Goal: Navigation & Orientation: Find specific page/section

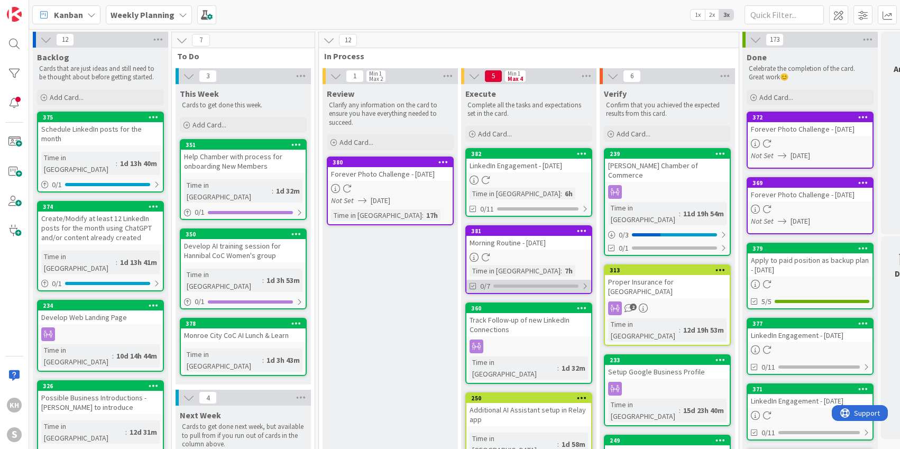
click at [586, 284] on div at bounding box center [585, 286] width 6 height 8
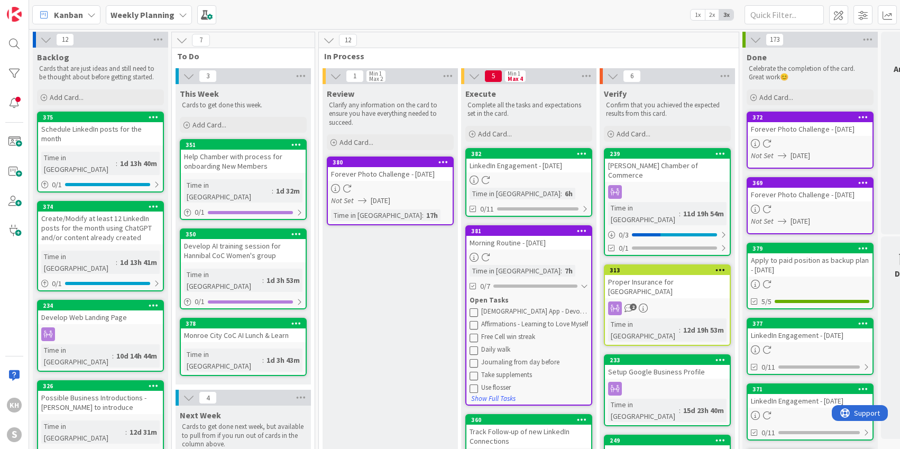
click at [473, 313] on icon at bounding box center [474, 312] width 8 height 8
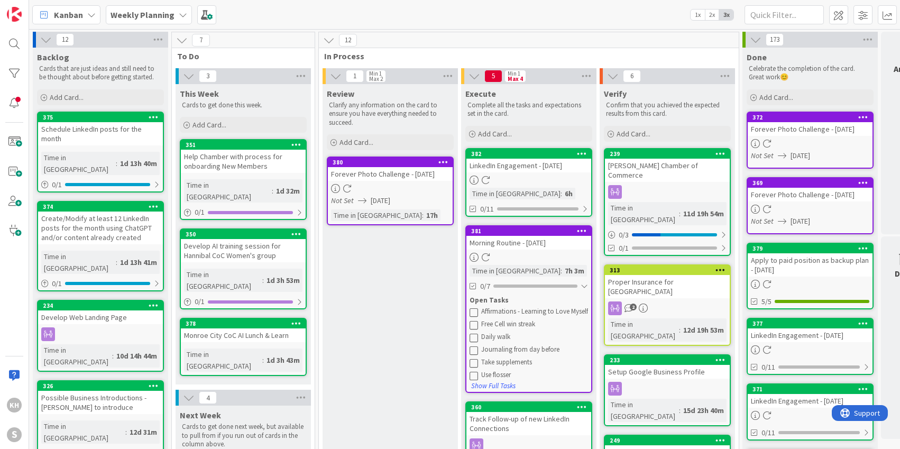
click at [473, 313] on icon at bounding box center [474, 312] width 8 height 8
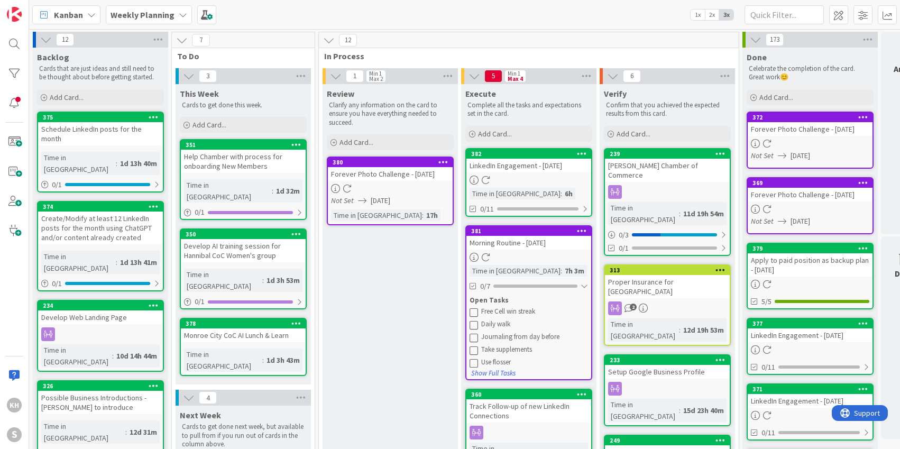
click at [473, 313] on icon at bounding box center [474, 312] width 8 height 8
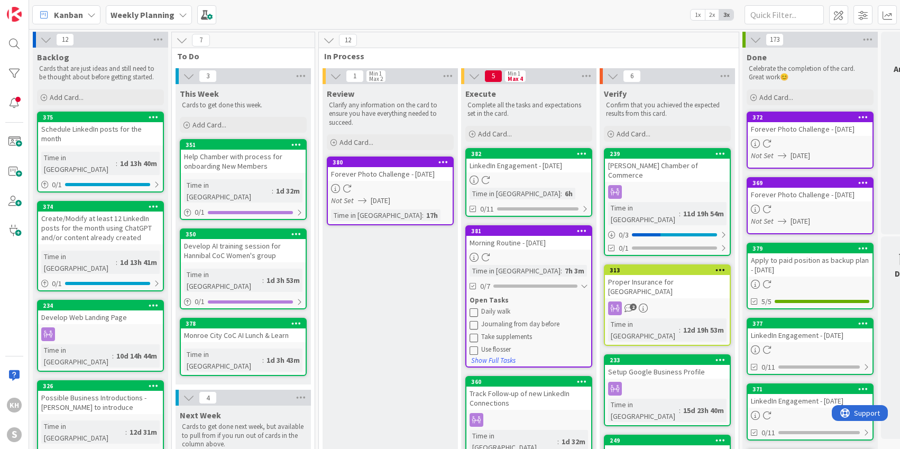
click at [473, 313] on icon at bounding box center [474, 312] width 8 height 8
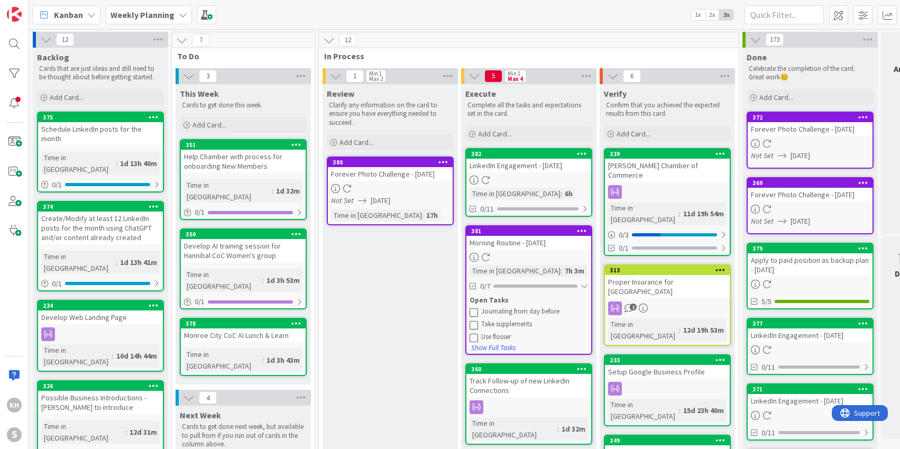
click at [473, 313] on icon at bounding box center [474, 312] width 8 height 8
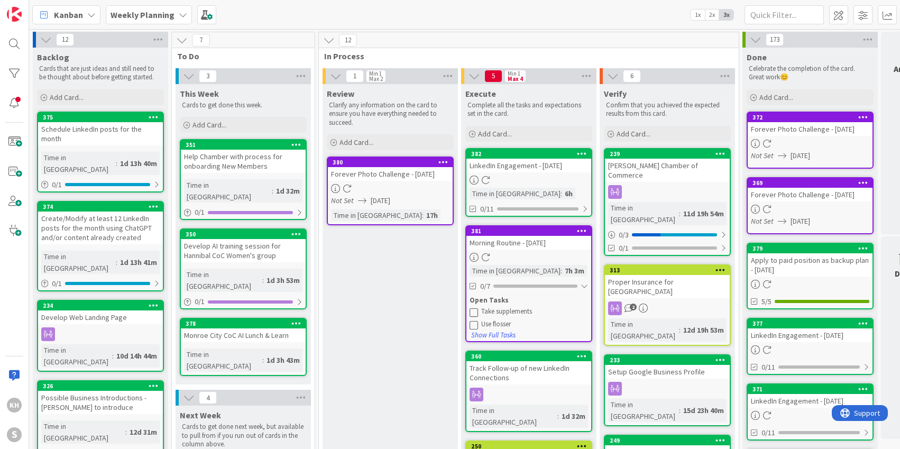
click at [473, 313] on icon at bounding box center [474, 312] width 8 height 8
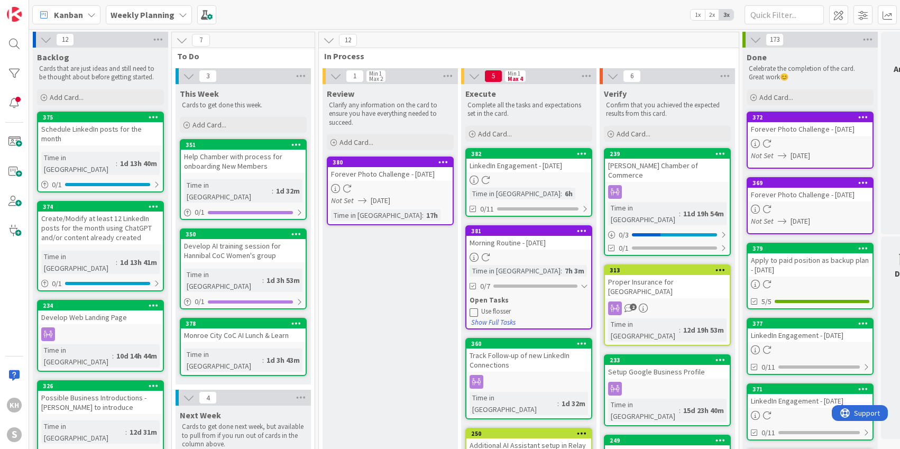
click at [473, 313] on icon at bounding box center [474, 312] width 8 height 8
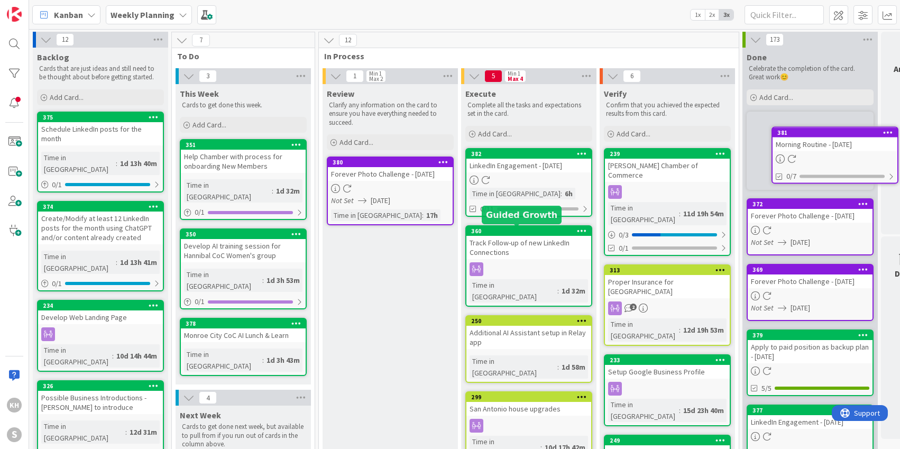
scroll to position [0, 45]
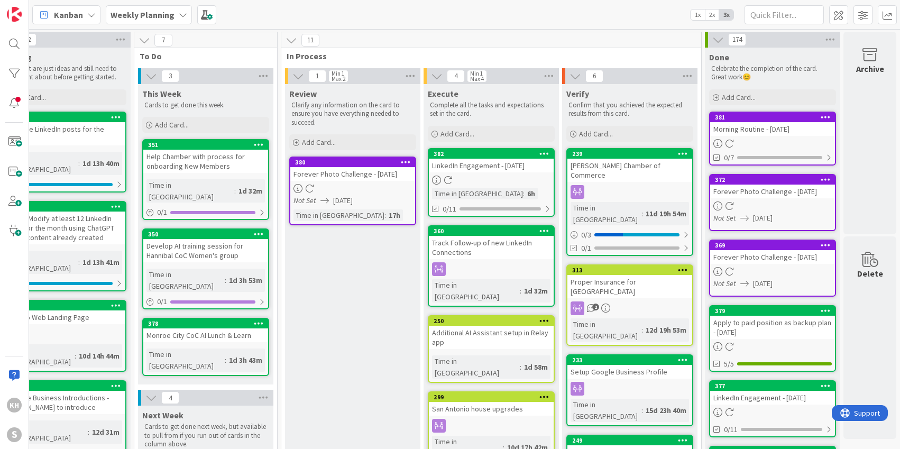
drag, startPoint x: 521, startPoint y: 231, endPoint x: 554, endPoint y: 6, distance: 227.4
click at [208, 15] on span at bounding box center [206, 14] width 19 height 19
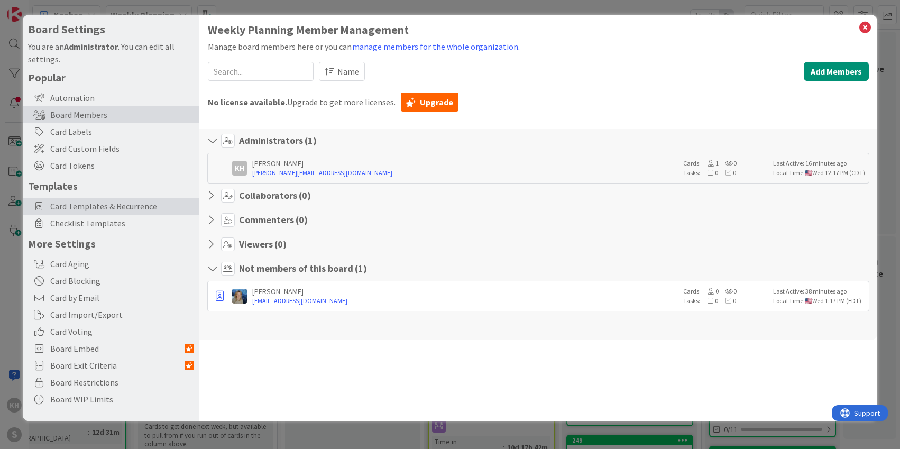
click at [133, 206] on span "Card Templates & Recurrence" at bounding box center [122, 206] width 144 height 13
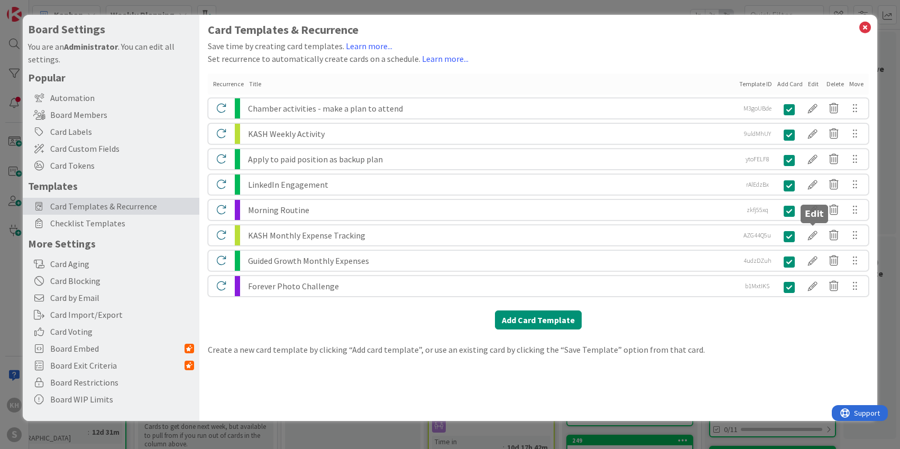
click at [812, 236] on div at bounding box center [812, 235] width 21 height 18
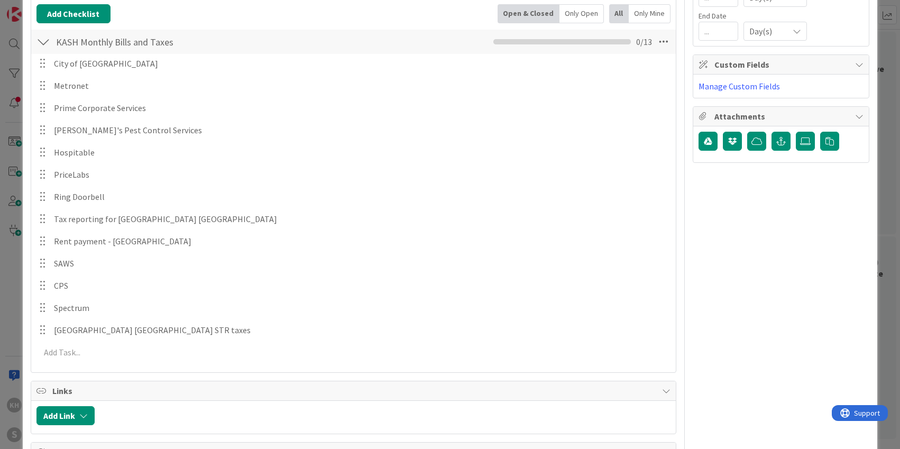
scroll to position [189, 0]
